Goal: Task Accomplishment & Management: Use online tool/utility

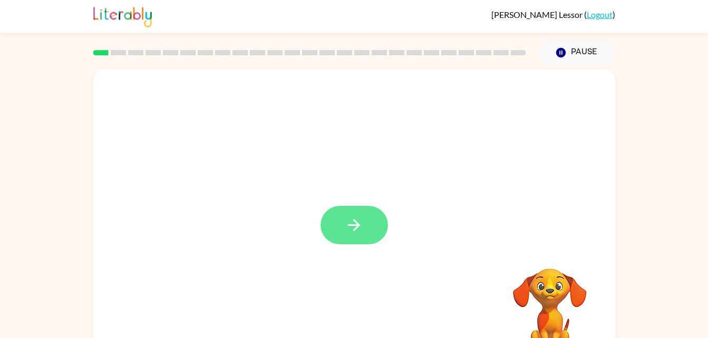
click at [347, 222] on icon "button" at bounding box center [354, 225] width 18 height 18
click at [368, 227] on div at bounding box center [354, 220] width 522 height 301
click at [348, 231] on icon "button" at bounding box center [354, 225] width 18 height 18
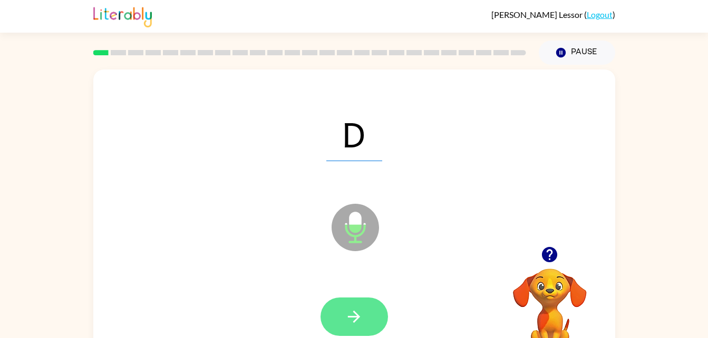
click at [366, 314] on button "button" at bounding box center [353, 317] width 67 height 38
click at [378, 310] on button "button" at bounding box center [353, 317] width 67 height 38
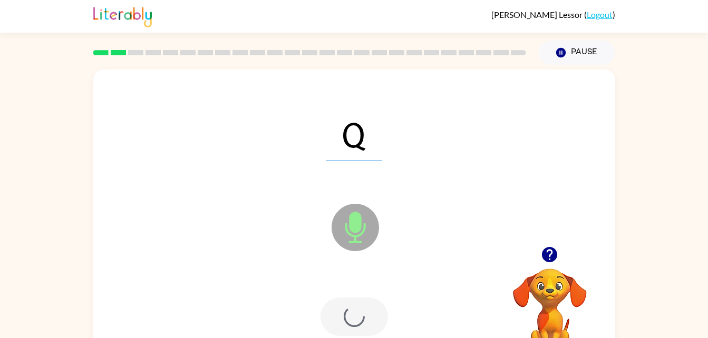
click at [381, 319] on div at bounding box center [353, 317] width 67 height 38
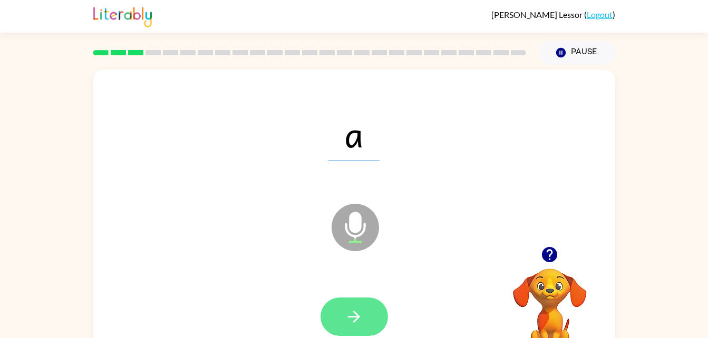
click at [361, 320] on icon "button" at bounding box center [354, 317] width 18 height 18
click at [352, 321] on icon "button" at bounding box center [354, 317] width 18 height 18
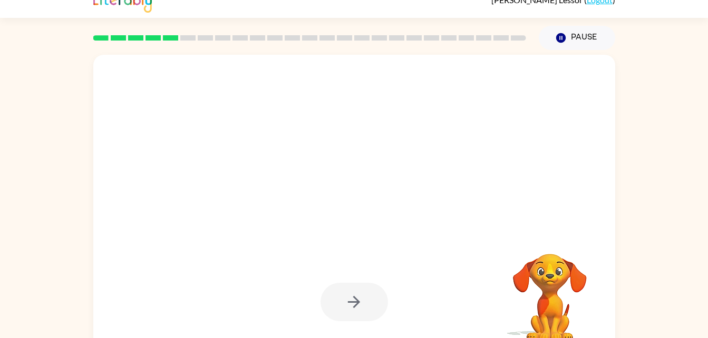
scroll to position [32, 0]
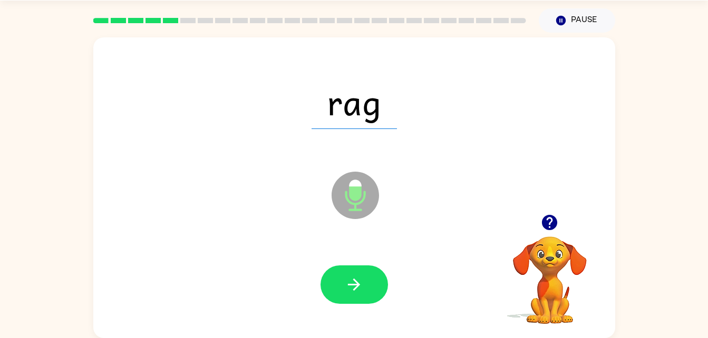
click at [625, 233] on div "rag Microphone The Microphone is here when it is your turn to talk Your browser…" at bounding box center [354, 186] width 708 height 306
click at [366, 282] on button "button" at bounding box center [353, 285] width 67 height 38
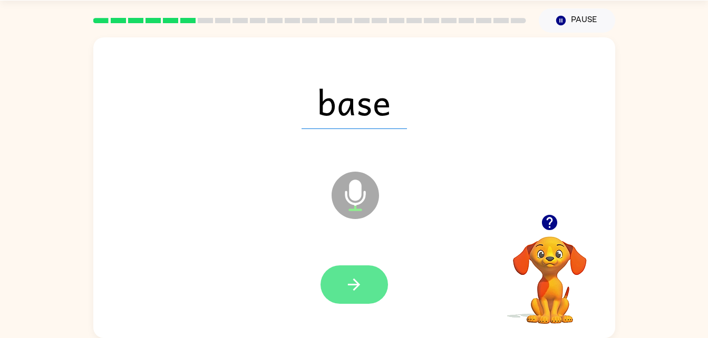
click at [350, 286] on icon "button" at bounding box center [354, 285] width 18 height 18
click at [334, 291] on button "button" at bounding box center [353, 285] width 67 height 38
click at [374, 280] on button "button" at bounding box center [353, 285] width 67 height 38
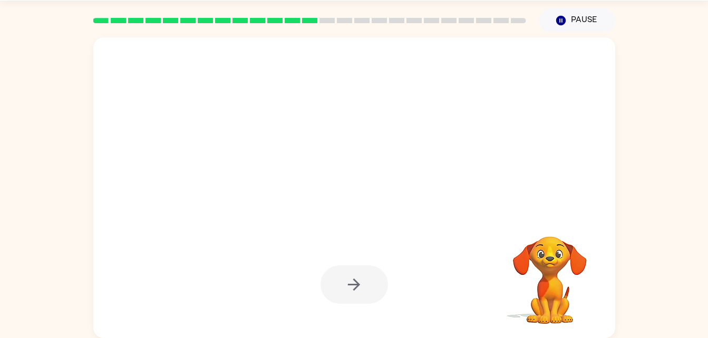
click at [387, 102] on div at bounding box center [354, 101] width 501 height 86
click at [452, 188] on div at bounding box center [354, 187] width 522 height 301
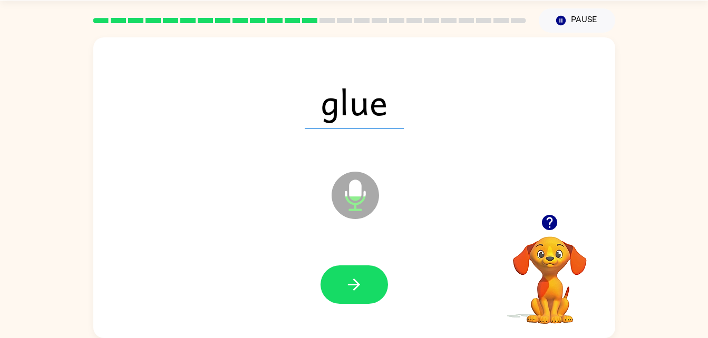
click at [627, 196] on div "glue Microphone The Microphone is here when it is your turn to talk Your browse…" at bounding box center [354, 186] width 708 height 306
click at [609, 170] on div "glue Microphone The Microphone is here when it is your turn to talk" at bounding box center [354, 187] width 522 height 301
click at [351, 282] on icon "button" at bounding box center [354, 285] width 18 height 18
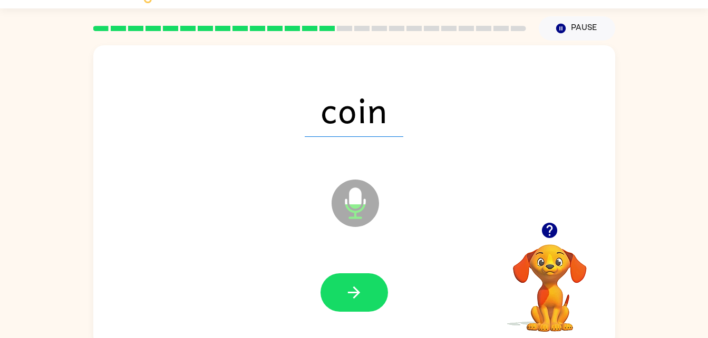
scroll to position [24, 0]
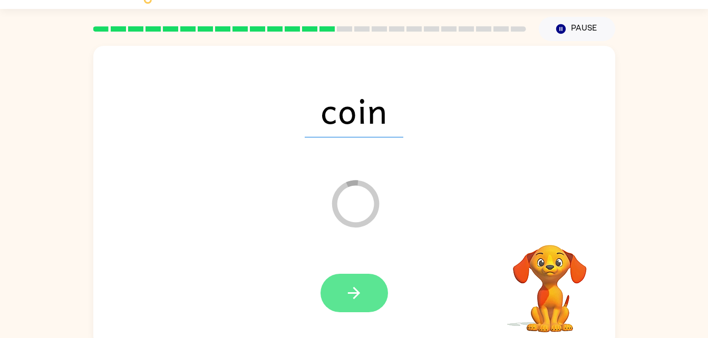
click at [373, 300] on button "button" at bounding box center [353, 293] width 67 height 38
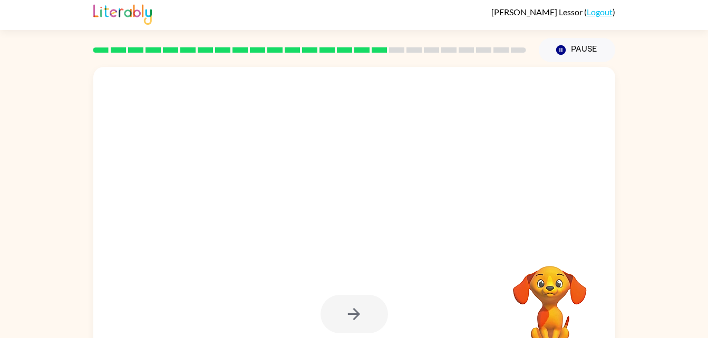
scroll to position [0, 0]
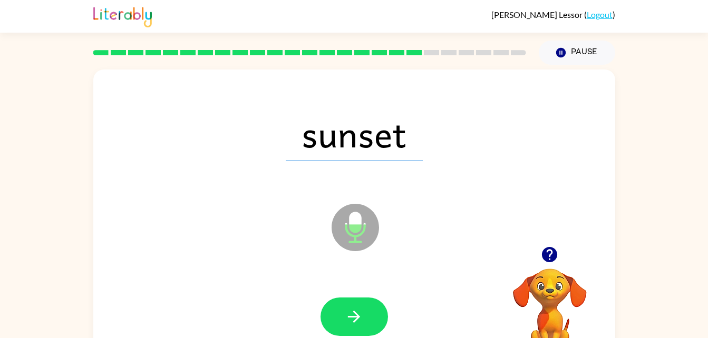
click at [383, 122] on span "sunset" at bounding box center [354, 133] width 137 height 55
click at [373, 131] on span "sunset" at bounding box center [354, 133] width 137 height 55
click at [367, 140] on span "simple" at bounding box center [354, 133] width 135 height 55
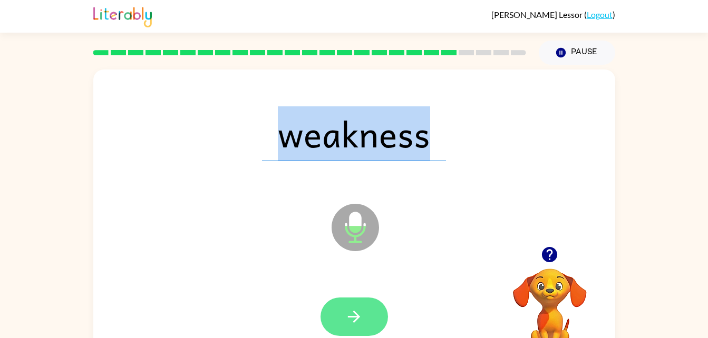
click at [367, 304] on button "button" at bounding box center [353, 317] width 67 height 38
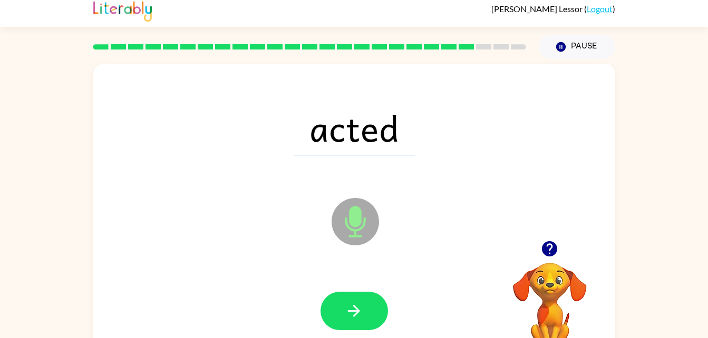
scroll to position [8, 0]
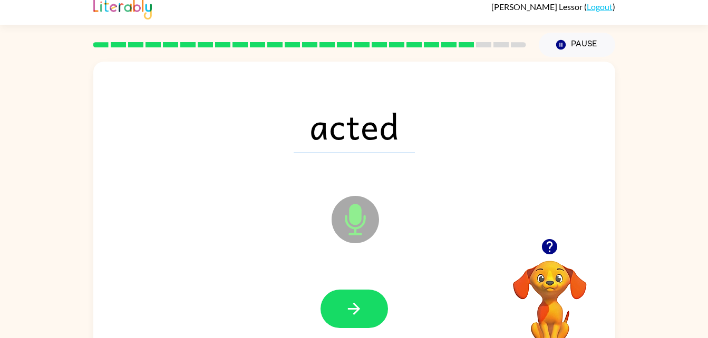
click at [383, 134] on span "acted" at bounding box center [354, 126] width 121 height 55
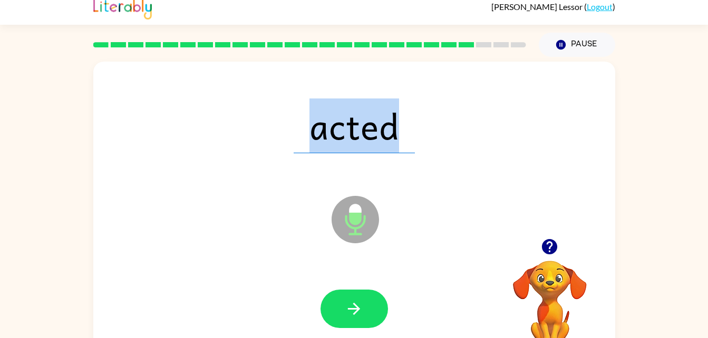
click at [345, 145] on span "acted" at bounding box center [354, 126] width 121 height 55
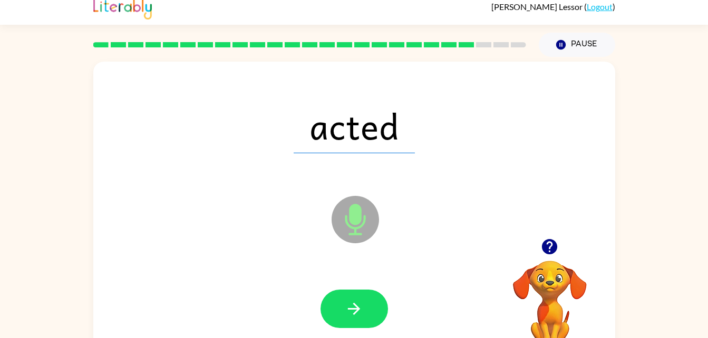
click at [373, 131] on span "acted" at bounding box center [354, 126] width 121 height 55
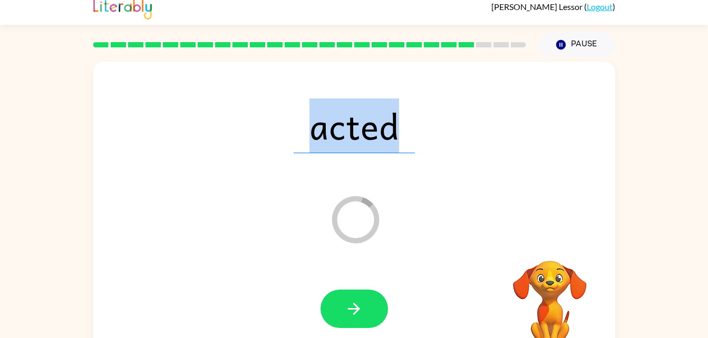
click at [470, 289] on div at bounding box center [354, 309] width 501 height 86
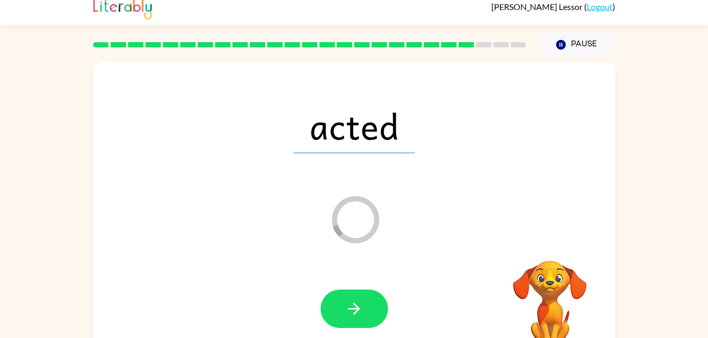
click at [382, 145] on span "acted" at bounding box center [354, 126] width 121 height 55
click at [469, 281] on div at bounding box center [354, 309] width 501 height 86
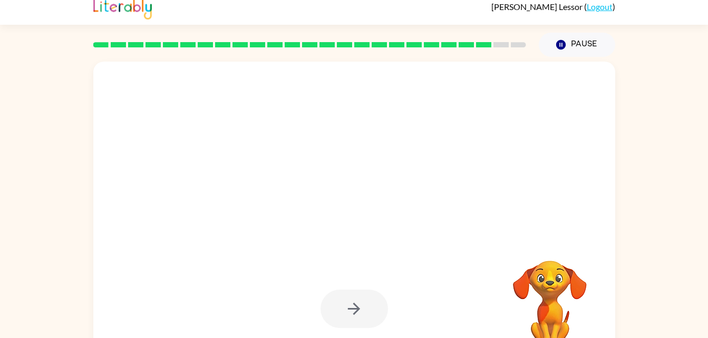
scroll to position [8, 0]
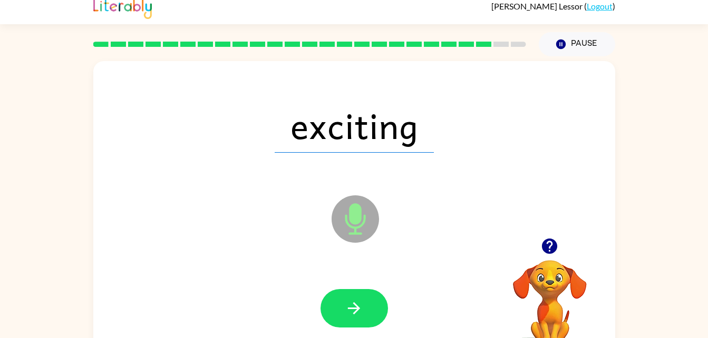
click at [457, 271] on icon "Microphone The Microphone is here when it is your turn to talk" at bounding box center [408, 232] width 158 height 79
click at [366, 124] on span "exciting" at bounding box center [354, 125] width 159 height 55
click at [455, 271] on icon "Microphone The Microphone is here when it is your turn to talk" at bounding box center [408, 232] width 158 height 79
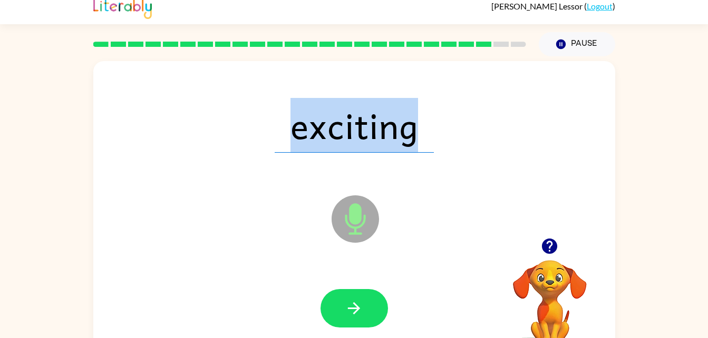
click at [348, 153] on span "exciting" at bounding box center [354, 125] width 159 height 55
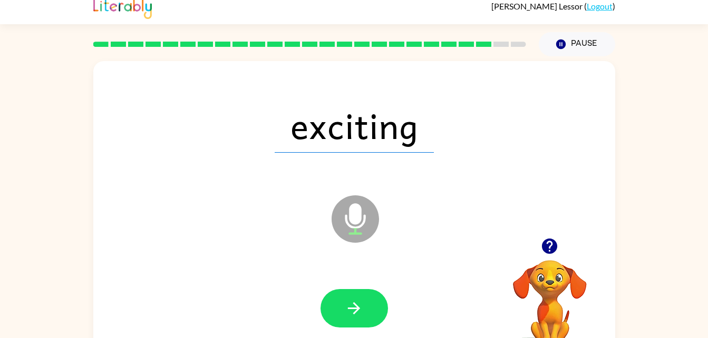
click at [385, 298] on div at bounding box center [353, 308] width 67 height 38
click at [398, 292] on div at bounding box center [354, 309] width 501 height 86
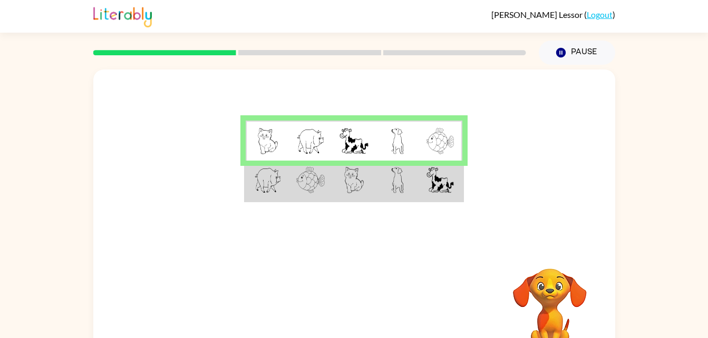
click at [307, 181] on img at bounding box center [310, 180] width 28 height 26
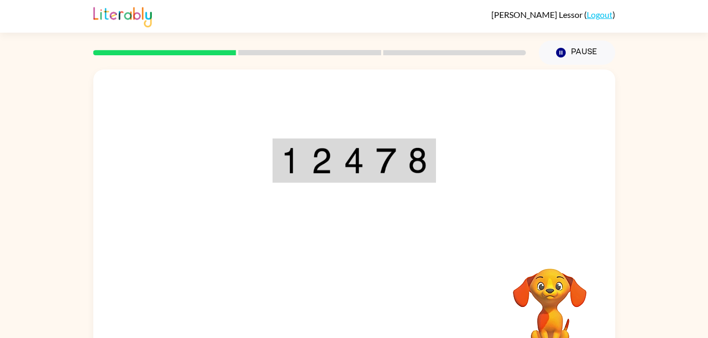
click at [352, 311] on div "Your browser must support playing .mp4 files to use Literably. Please try using…" at bounding box center [354, 220] width 522 height 301
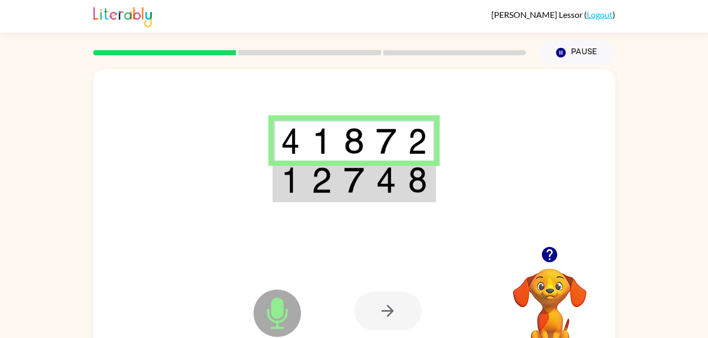
click at [297, 135] on img at bounding box center [290, 141] width 19 height 26
click at [325, 145] on img at bounding box center [321, 141] width 20 height 26
click at [352, 143] on img at bounding box center [354, 141] width 20 height 26
click at [388, 149] on img at bounding box center [386, 141] width 20 height 26
click at [417, 159] on td at bounding box center [418, 141] width 32 height 41
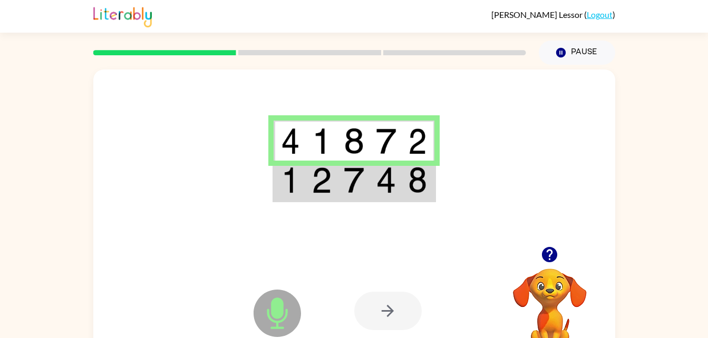
click at [292, 197] on td at bounding box center [290, 181] width 32 height 41
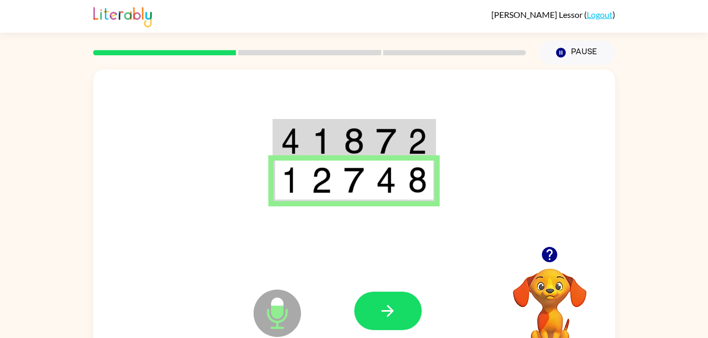
click at [326, 200] on td at bounding box center [322, 181] width 32 height 41
click at [365, 208] on div at bounding box center [354, 158] width 522 height 177
click at [391, 212] on div at bounding box center [354, 158] width 522 height 177
click at [432, 218] on div at bounding box center [354, 158] width 522 height 177
click at [403, 307] on button "button" at bounding box center [387, 311] width 67 height 38
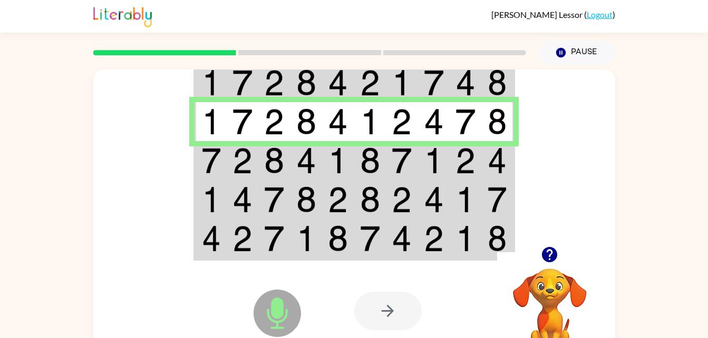
click at [238, 158] on img at bounding box center [242, 161] width 20 height 26
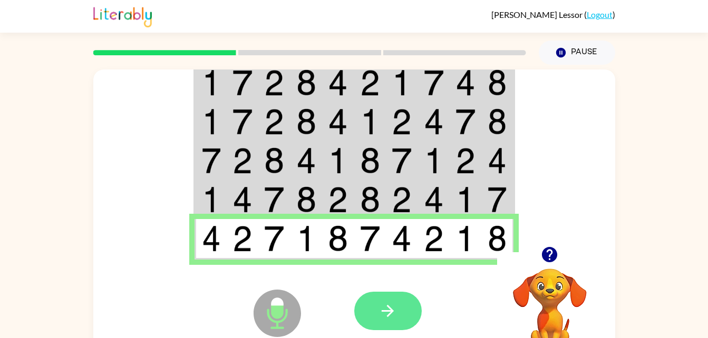
click at [391, 328] on button "button" at bounding box center [387, 311] width 67 height 38
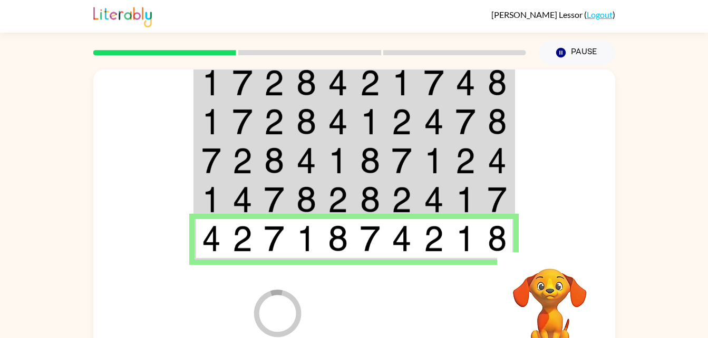
click at [399, 304] on div at bounding box center [431, 311] width 155 height 119
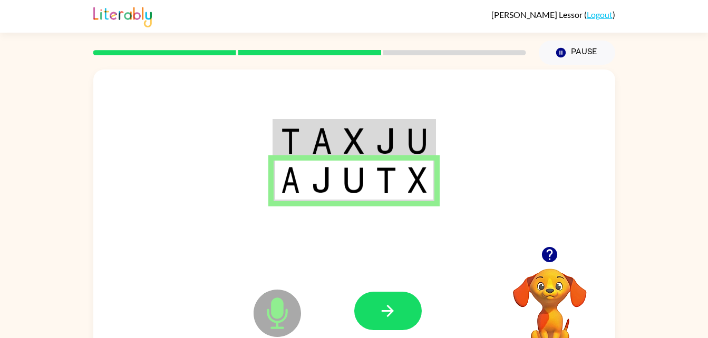
click at [297, 135] on img at bounding box center [290, 141] width 19 height 26
click at [259, 159] on div at bounding box center [354, 158] width 522 height 177
click at [394, 330] on button "button" at bounding box center [387, 311] width 67 height 38
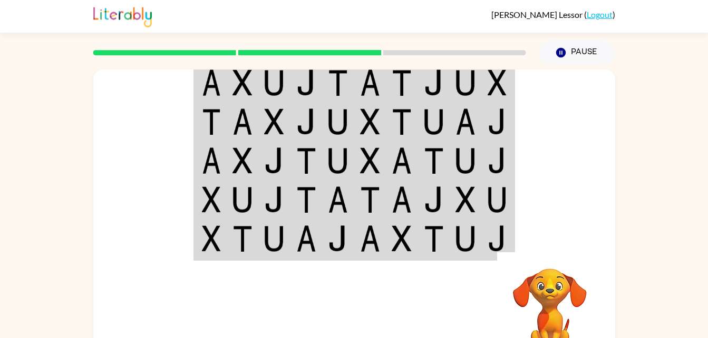
scroll to position [1, 0]
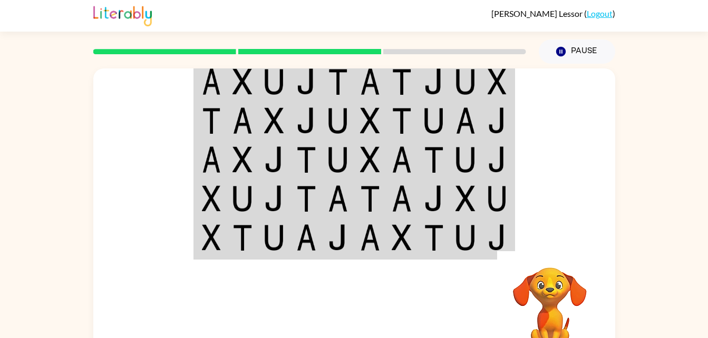
click at [267, 75] on img at bounding box center [274, 82] width 20 height 26
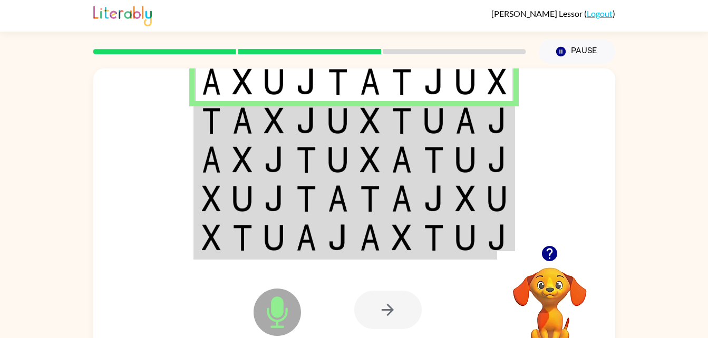
click at [250, 94] on img at bounding box center [242, 82] width 20 height 26
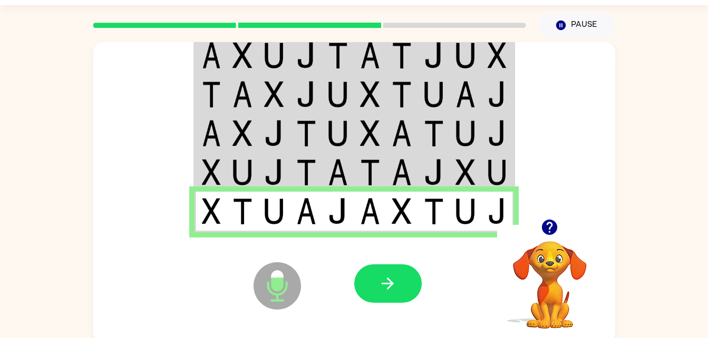
scroll to position [28, 0]
click at [268, 179] on img at bounding box center [274, 172] width 20 height 26
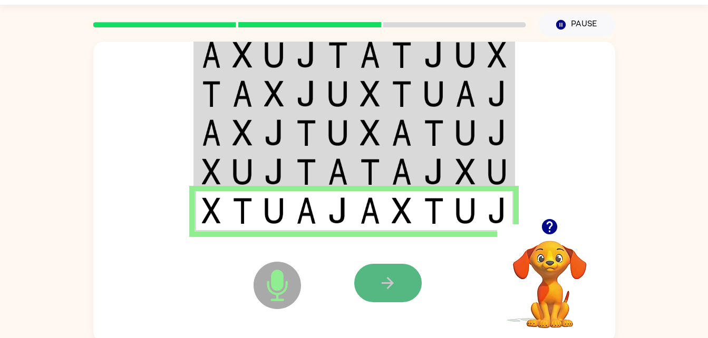
click at [392, 276] on icon "button" at bounding box center [387, 283] width 18 height 18
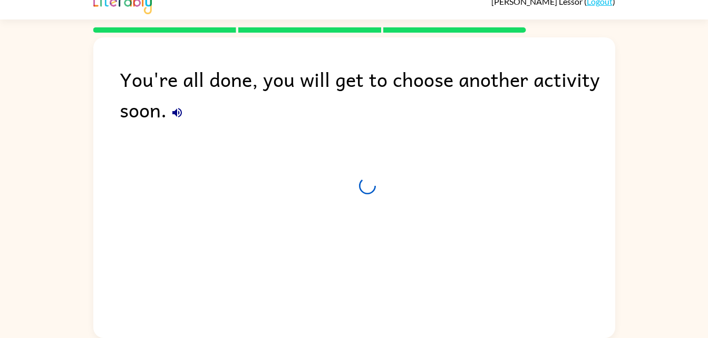
scroll to position [13, 0]
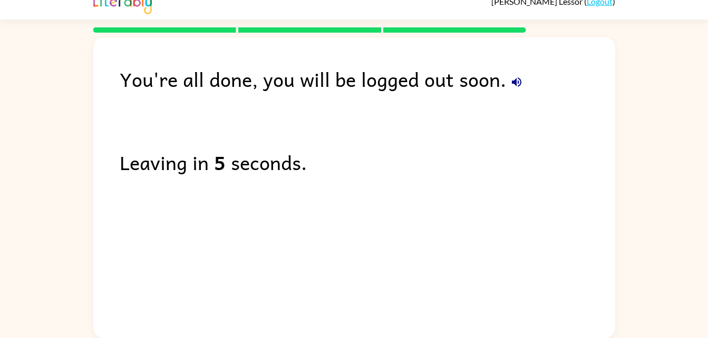
click at [437, 303] on div "You're all done, you will be logged out soon. Leaving in 5 seconds." at bounding box center [354, 185] width 522 height 296
